Goal: Information Seeking & Learning: Learn about a topic

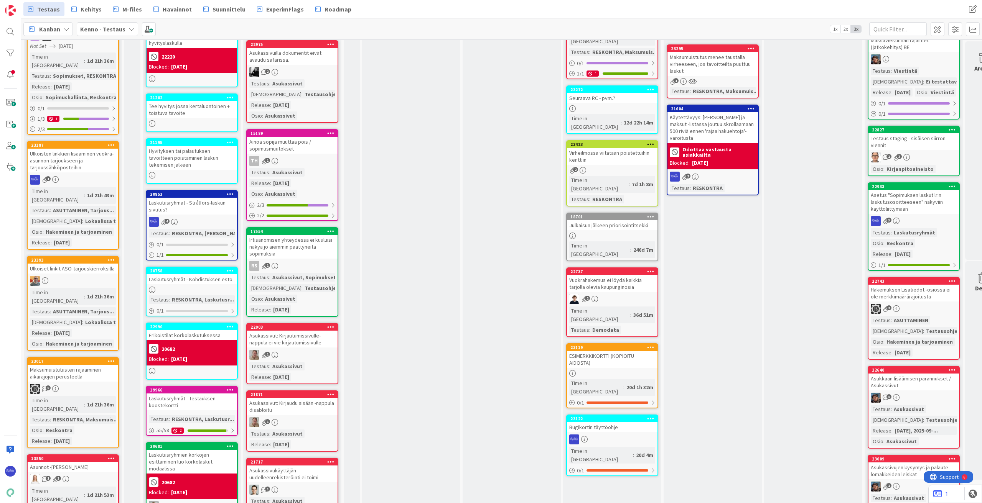
scroll to position [422, 0]
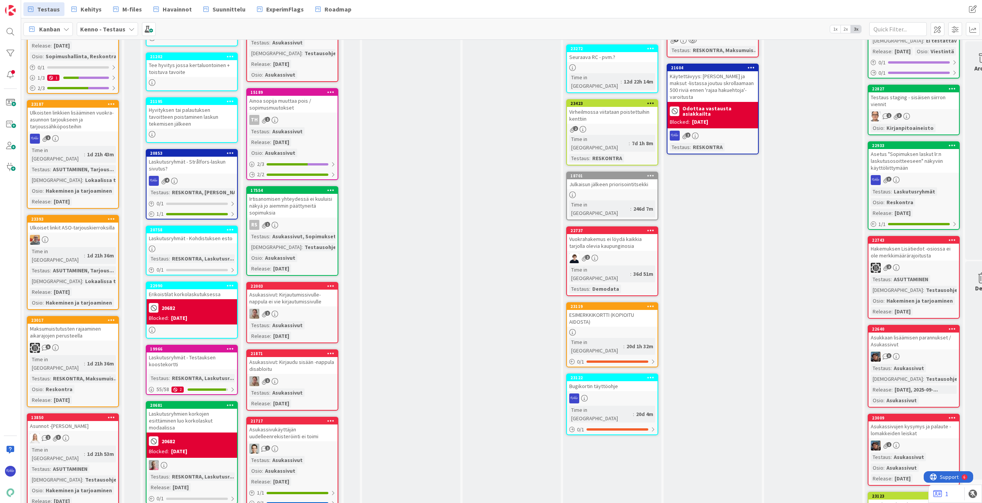
click at [74, 324] on div "Maksumuistutusten rajaaminen aikarajojen perusteella" at bounding box center [73, 332] width 90 height 17
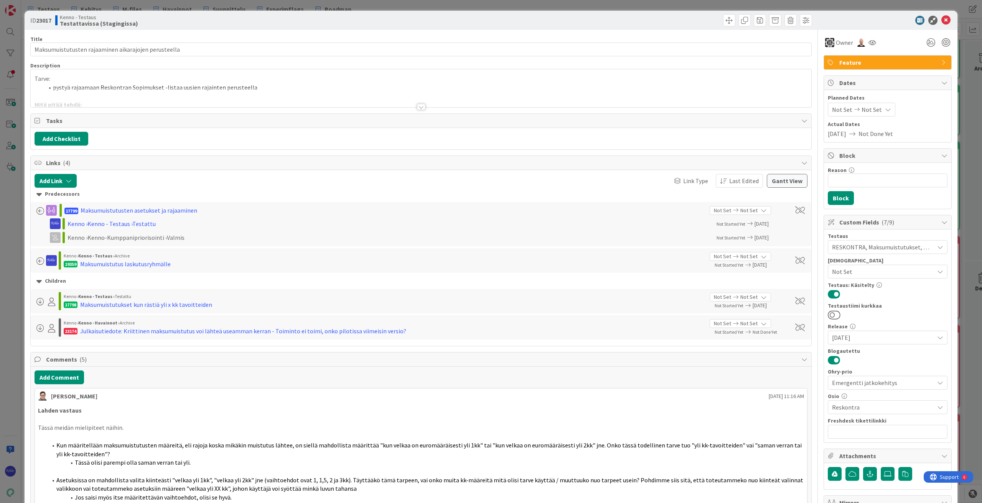
click at [418, 107] on div at bounding box center [421, 107] width 8 height 6
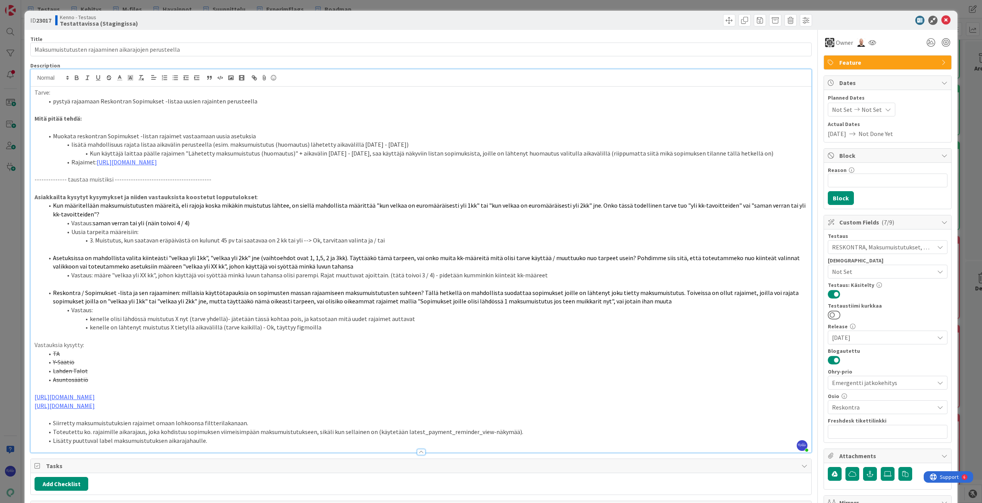
drag, startPoint x: 157, startPoint y: 395, endPoint x: 260, endPoint y: 393, distance: 103.2
click at [30, 395] on div "[PERSON_NAME] joined 15 m ago Tarve: pystyä rajaamaan Reskontran Sopimukset -li…" at bounding box center [420, 261] width 781 height 384
copy link "[URL][DOMAIN_NAME]"
click at [941, 21] on icon at bounding box center [945, 20] width 9 height 9
